Goal: Information Seeking & Learning: Check status

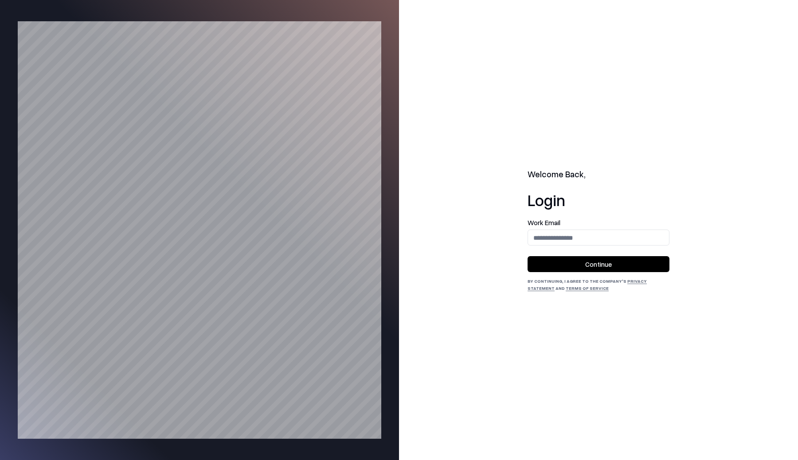
click at [541, 239] on input "email" at bounding box center [598, 238] width 141 height 16
type input "**********"
click at [556, 271] on button "Continue" at bounding box center [599, 264] width 142 height 16
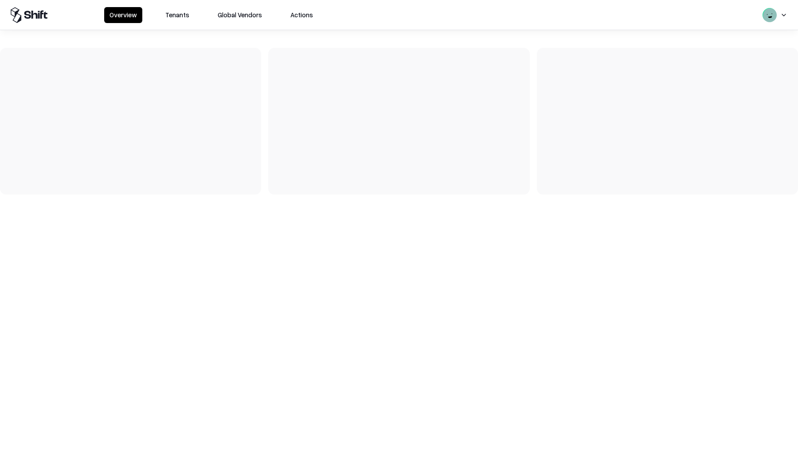
click at [181, 16] on button "Tenants" at bounding box center [177, 15] width 35 height 16
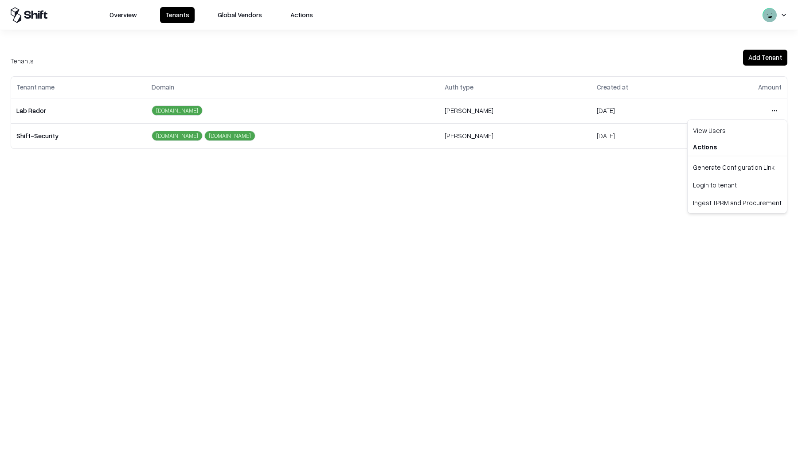
click at [779, 107] on html "Overview Tenants Global Vendors Actions Tenants Add Tenant Tenant name Domain A…" at bounding box center [399, 230] width 798 height 460
click at [722, 178] on div "Login to tenant" at bounding box center [738, 185] width 96 height 18
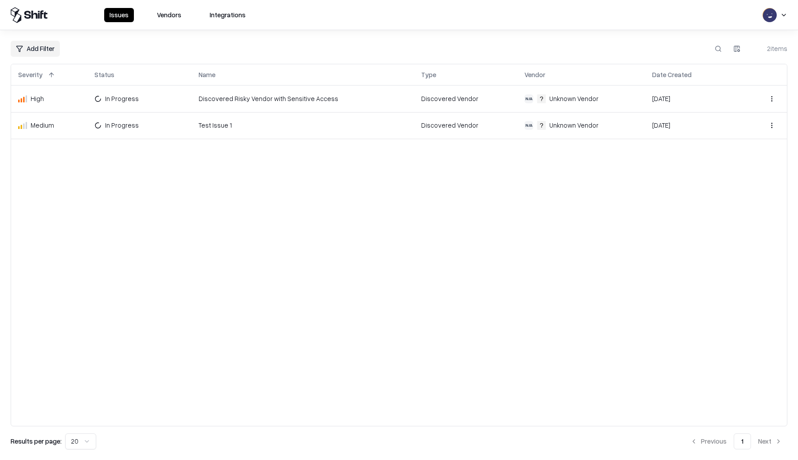
click at [776, 98] on html "Issues Vendors Integrations Add Filter 2 items Severity Status Name Type Vendor…" at bounding box center [399, 230] width 798 height 460
click at [631, 179] on html "Issues Vendors Integrations Add Filter 2 items Severity Status Name Type Vendor…" at bounding box center [399, 230] width 798 height 460
click at [498, 97] on td "Discovered Vendor" at bounding box center [465, 99] width 103 height 27
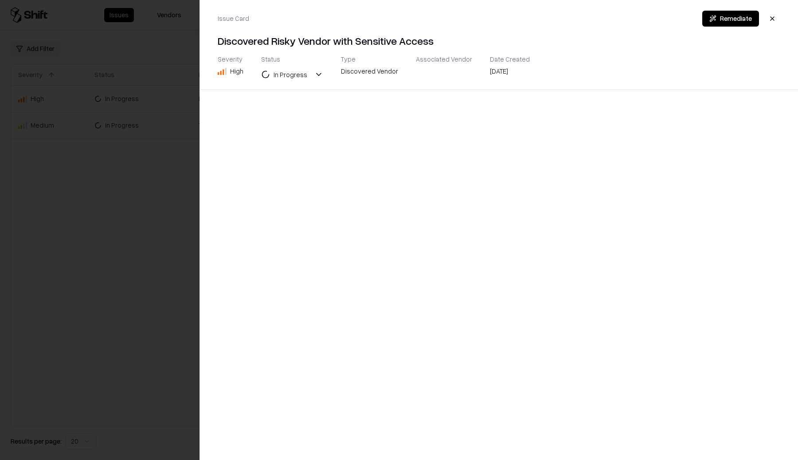
click at [774, 18] on button "button" at bounding box center [773, 19] width 16 height 16
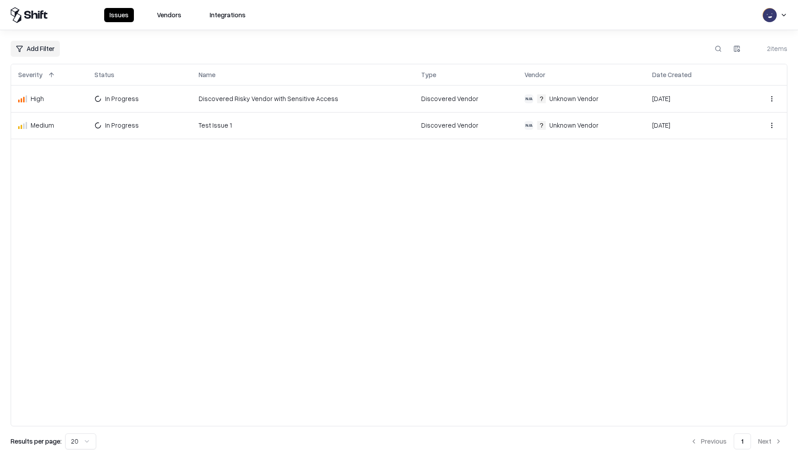
click at [409, 135] on td "Test Issue 1" at bounding box center [303, 125] width 223 height 27
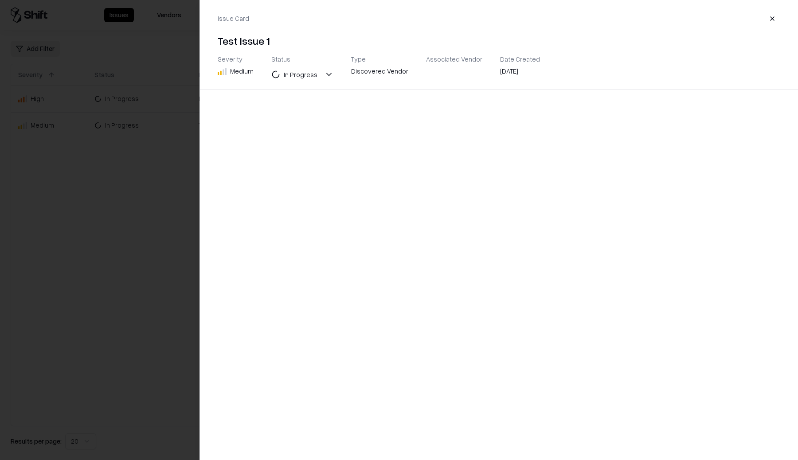
click at [138, 165] on div at bounding box center [399, 230] width 798 height 460
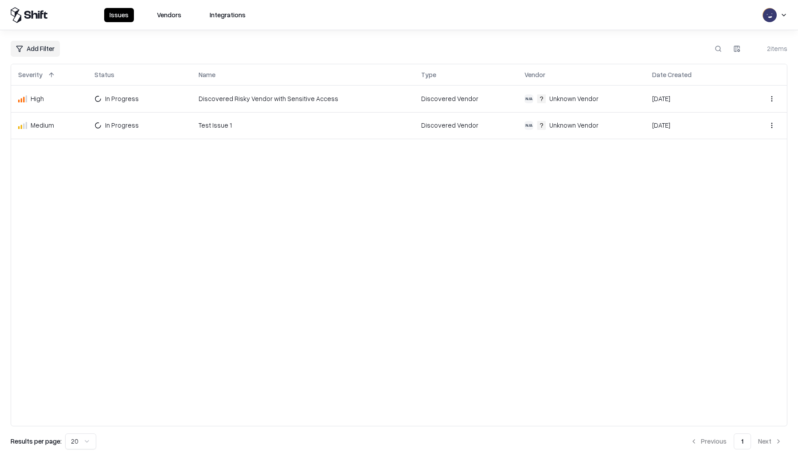
click at [753, 129] on div at bounding box center [765, 126] width 29 height 16
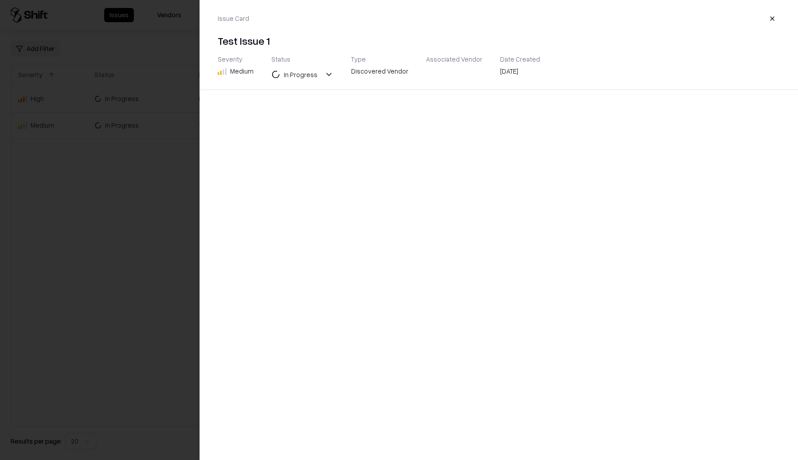
click at [770, 20] on button "button" at bounding box center [773, 19] width 16 height 16
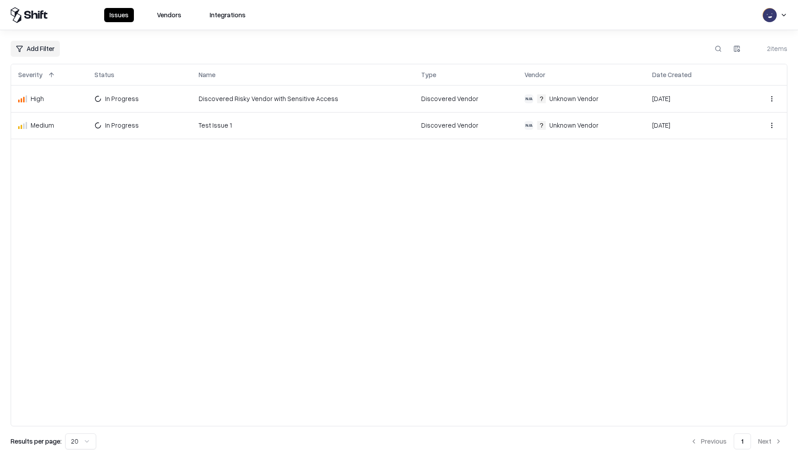
click at [716, 91] on td "Jul 31, 2025" at bounding box center [694, 99] width 98 height 27
